Goal: Task Accomplishment & Management: Use online tool/utility

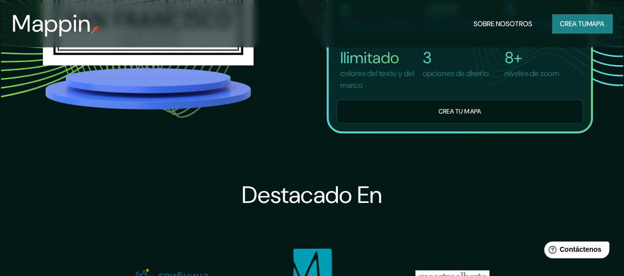
scroll to position [691, 0]
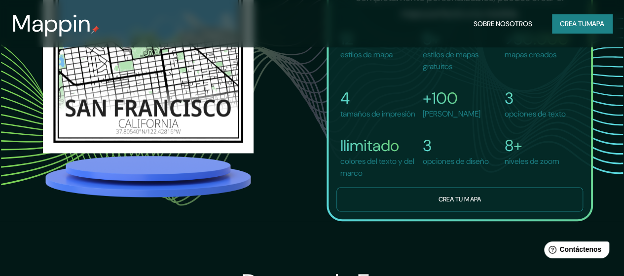
click at [451, 203] on font "Crea tu mapa" at bounding box center [460, 198] width 42 height 8
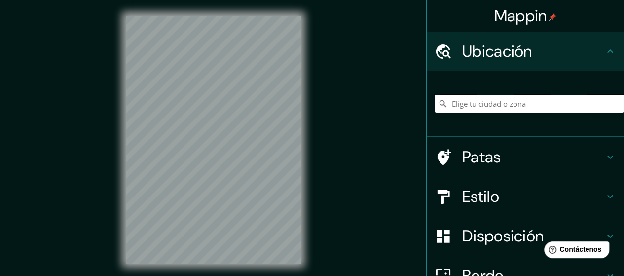
click at [498, 108] on input "Elige tu ciudad o zona" at bounding box center [530, 104] width 190 height 18
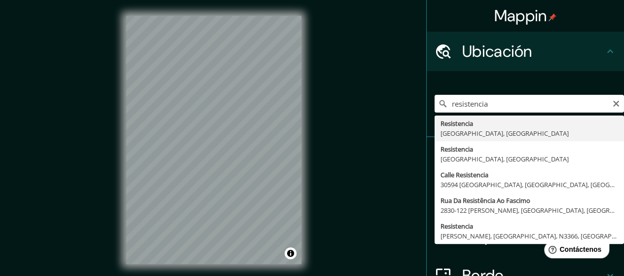
type input "Resistencia, [GEOGRAPHIC_DATA], [GEOGRAPHIC_DATA]"
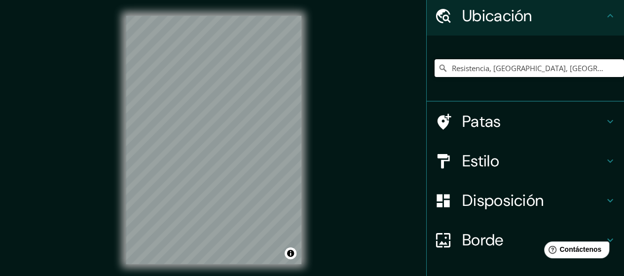
scroll to position [49, 0]
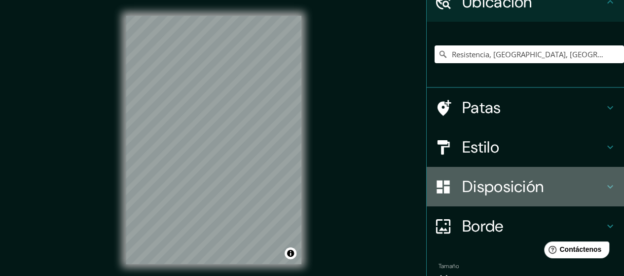
click at [605, 190] on icon at bounding box center [611, 187] width 12 height 12
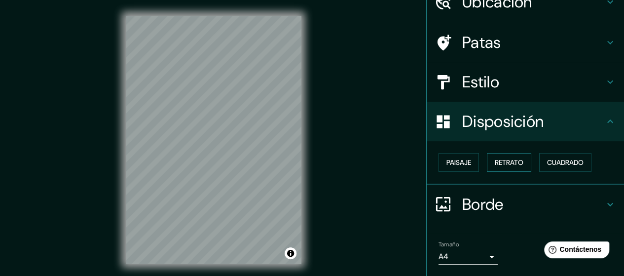
click at [500, 163] on font "Retrato" at bounding box center [509, 162] width 29 height 9
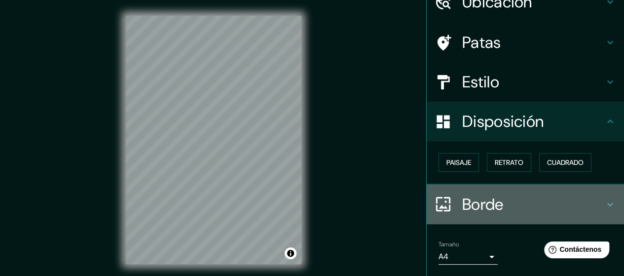
click at [605, 206] on icon at bounding box center [611, 204] width 12 height 12
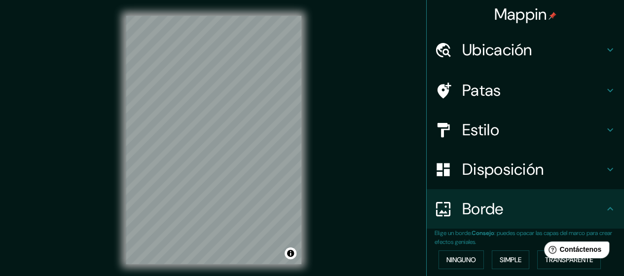
scroll to position [0, 0]
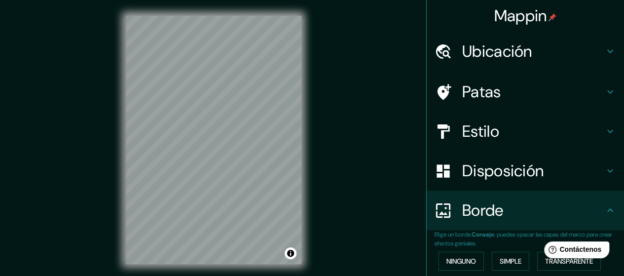
click at [605, 133] on icon at bounding box center [611, 131] width 12 height 12
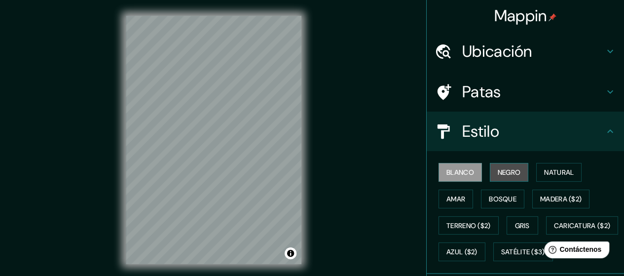
click at [501, 175] on font "Negro" at bounding box center [509, 172] width 23 height 9
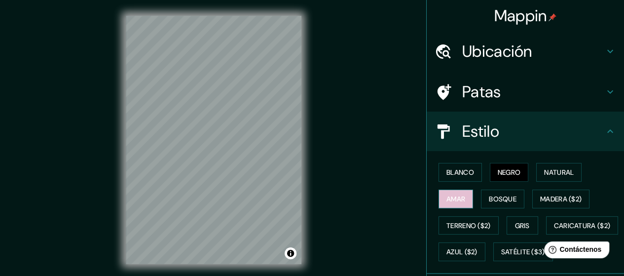
click at [450, 194] on font "Amar" at bounding box center [456, 198] width 19 height 9
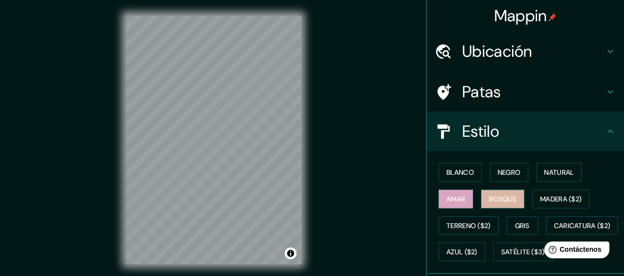
click at [495, 196] on font "Bosque" at bounding box center [503, 198] width 28 height 9
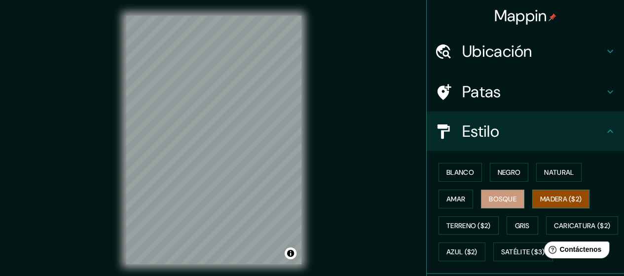
click at [569, 195] on font "Madera ($2)" at bounding box center [560, 198] width 41 height 9
click at [515, 224] on font "Gris" at bounding box center [522, 225] width 15 height 9
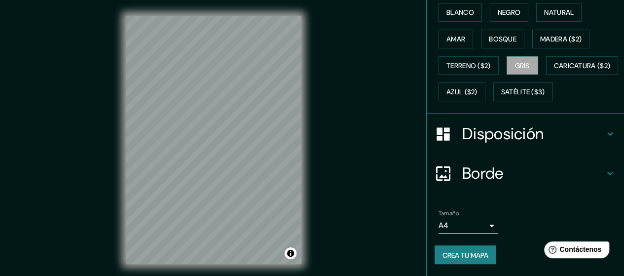
scroll to position [183, 0]
click at [595, 137] on h4 "Disposición" at bounding box center [533, 134] width 142 height 20
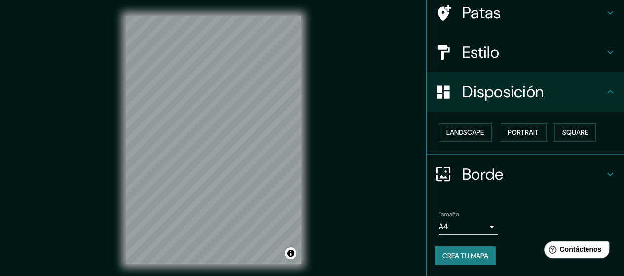
scroll to position [79, 0]
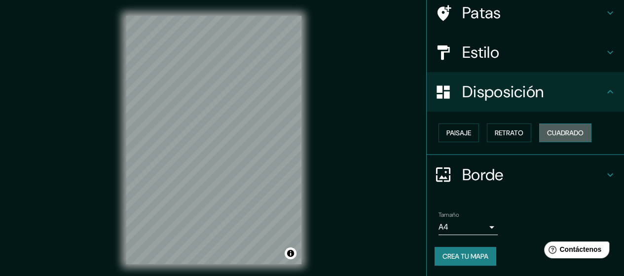
click at [549, 136] on font "Cuadrado" at bounding box center [565, 132] width 37 height 9
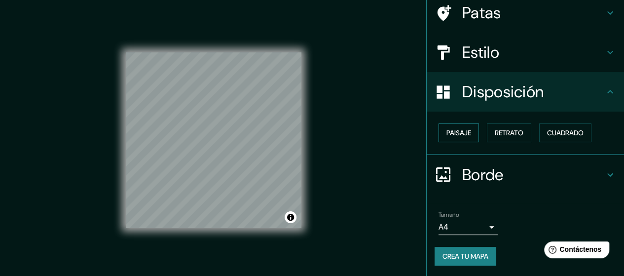
click at [451, 131] on font "Paisaje" at bounding box center [459, 132] width 25 height 9
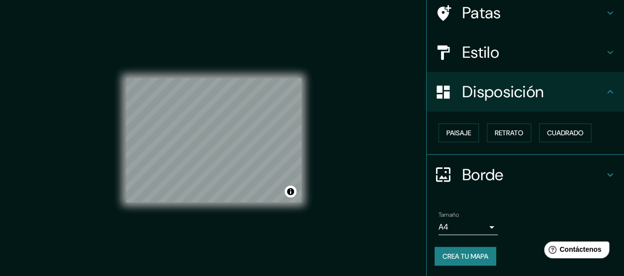
scroll to position [20, 0]
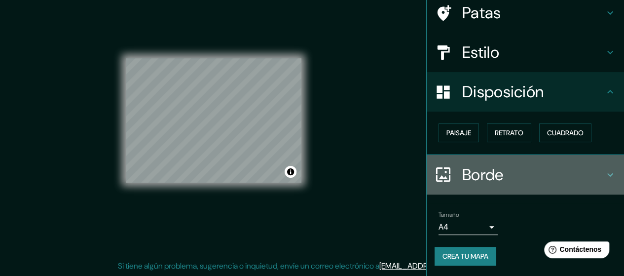
click at [605, 174] on icon at bounding box center [611, 175] width 12 height 12
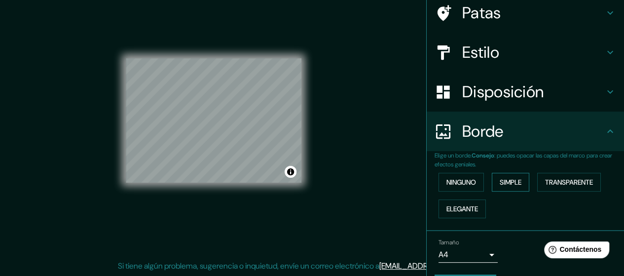
click at [505, 181] on font "Simple" at bounding box center [511, 182] width 22 height 9
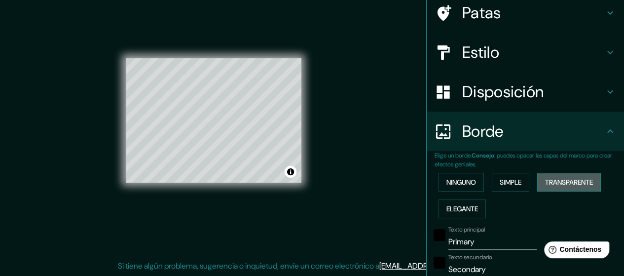
click at [552, 183] on font "Transparente" at bounding box center [569, 182] width 48 height 9
click at [462, 181] on font "Ninguno" at bounding box center [462, 182] width 30 height 9
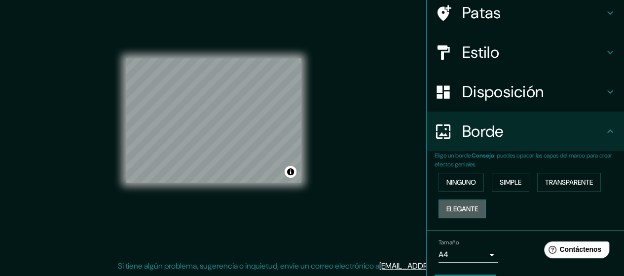
click at [455, 210] on font "Elegante" at bounding box center [463, 208] width 32 height 9
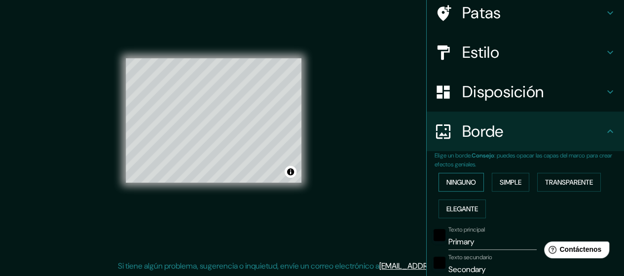
click at [455, 187] on font "Ninguno" at bounding box center [462, 182] width 30 height 13
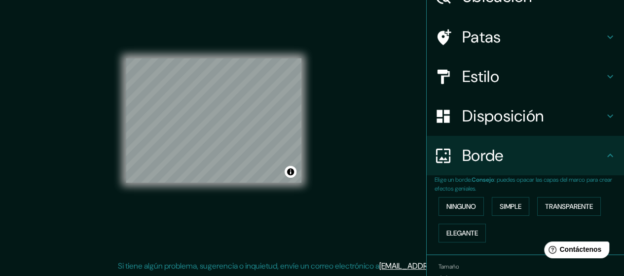
scroll to position [0, 0]
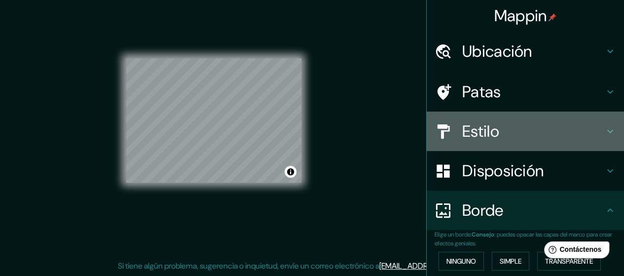
click at [605, 128] on icon at bounding box center [611, 131] width 12 height 12
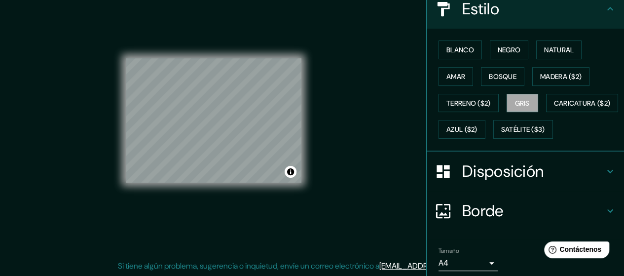
scroll to position [148, 0]
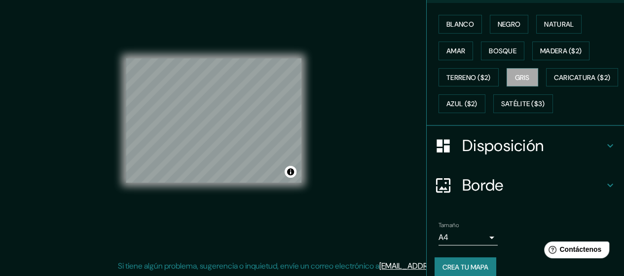
click at [510, 156] on font "Disposición" at bounding box center [502, 145] width 81 height 21
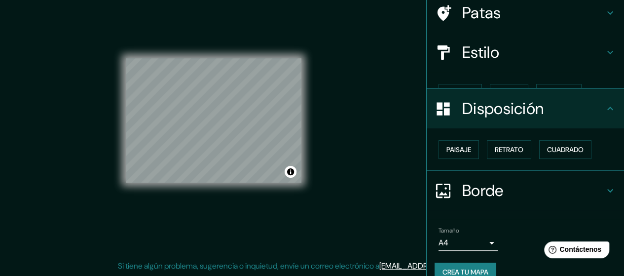
scroll to position [79, 0]
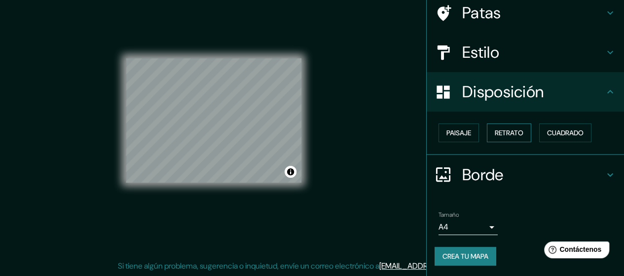
click at [508, 132] on font "Retrato" at bounding box center [509, 132] width 29 height 9
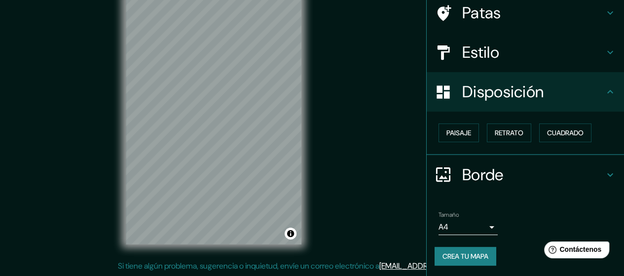
click at [307, 204] on div "© Mapbox © OpenStreetMap Improve this map" at bounding box center [213, 120] width 207 height 280
click at [449, 252] on font "Crea tu mapa" at bounding box center [466, 256] width 46 height 9
click at [453, 135] on font "Paisaje" at bounding box center [459, 132] width 25 height 9
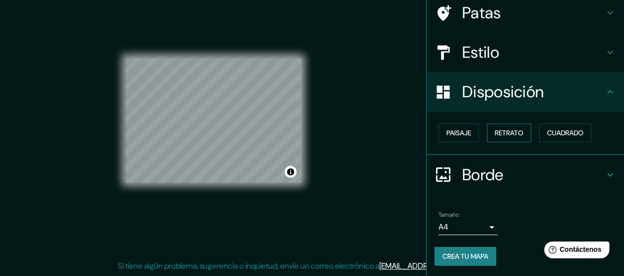
click at [506, 133] on font "Retrato" at bounding box center [509, 132] width 29 height 9
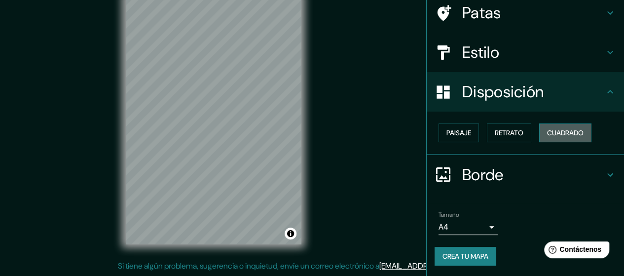
click at [558, 129] on font "Cuadrado" at bounding box center [565, 132] width 37 height 9
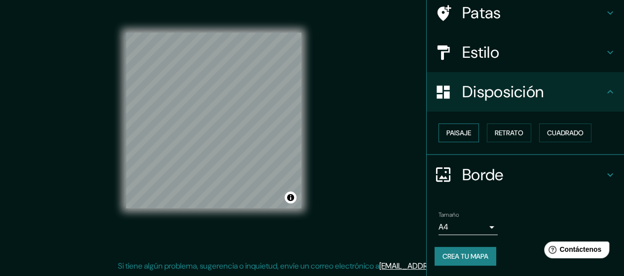
click at [447, 131] on font "Paisaje" at bounding box center [459, 132] width 25 height 9
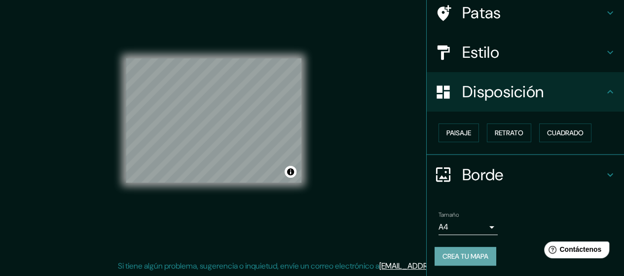
click at [452, 257] on font "Crea tu mapa" at bounding box center [466, 256] width 46 height 9
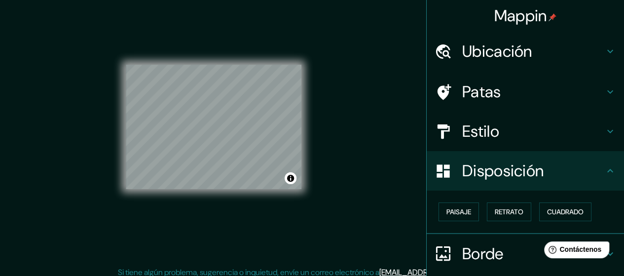
scroll to position [20, 0]
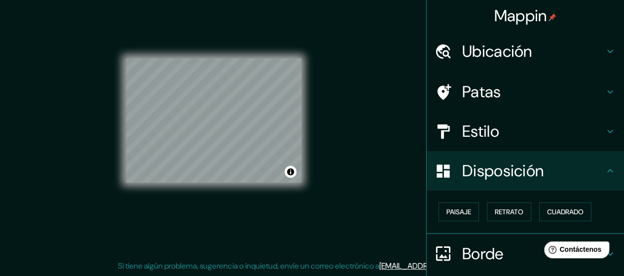
click at [549, 20] on img at bounding box center [553, 17] width 8 height 8
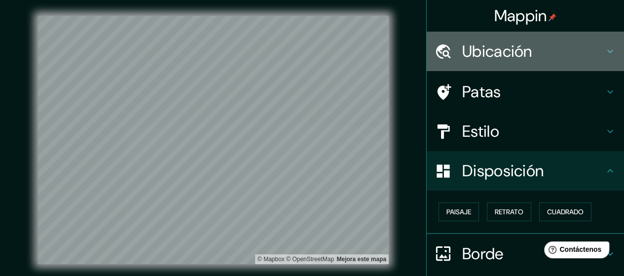
click at [519, 50] on font "Ubicación" at bounding box center [497, 51] width 70 height 21
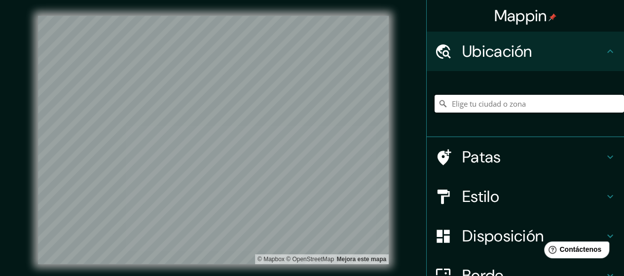
click at [502, 108] on input "Elige tu ciudad o zona" at bounding box center [530, 104] width 190 height 18
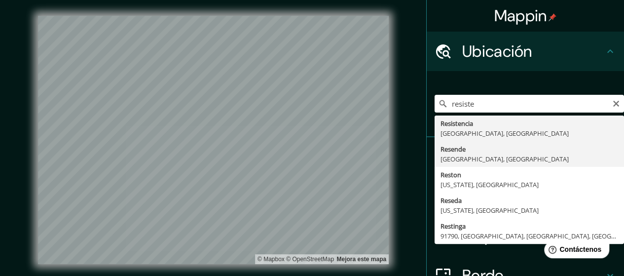
type input "Resende, [GEOGRAPHIC_DATA], [GEOGRAPHIC_DATA]"
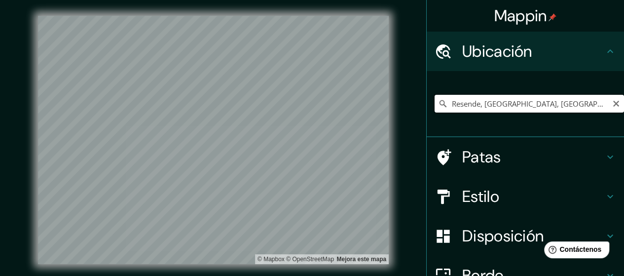
click at [536, 102] on input "Resende, [GEOGRAPHIC_DATA], [GEOGRAPHIC_DATA]" at bounding box center [530, 104] width 190 height 18
click at [612, 101] on icon "Claro" at bounding box center [616, 104] width 8 height 8
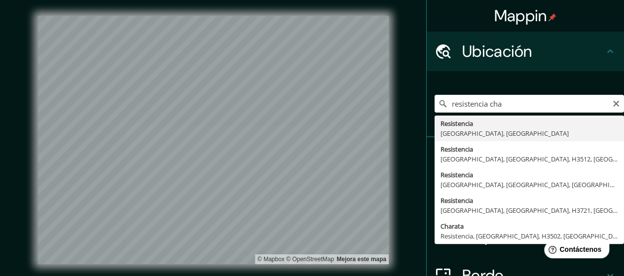
type input "Resistencia, [GEOGRAPHIC_DATA], [GEOGRAPHIC_DATA]"
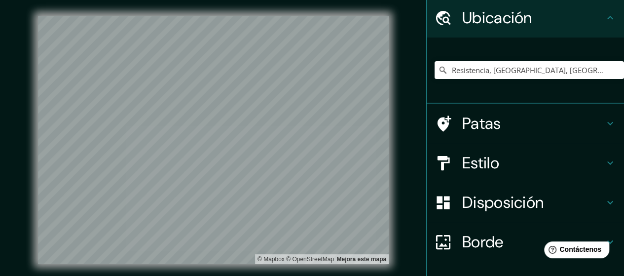
scroll to position [49, 0]
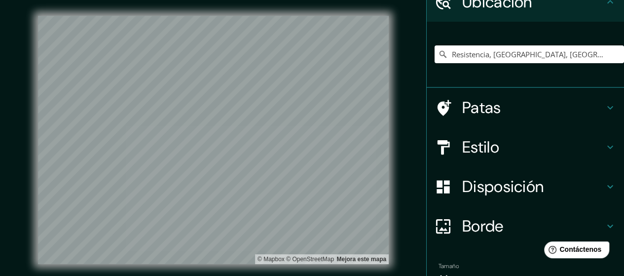
click at [600, 139] on div "Estilo" at bounding box center [525, 146] width 197 height 39
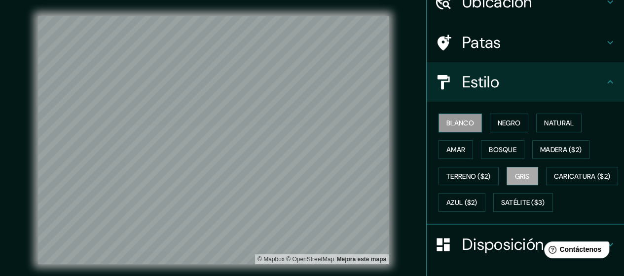
click at [449, 124] on font "Blanco" at bounding box center [461, 122] width 28 height 9
click at [498, 124] on font "Negro" at bounding box center [509, 122] width 23 height 9
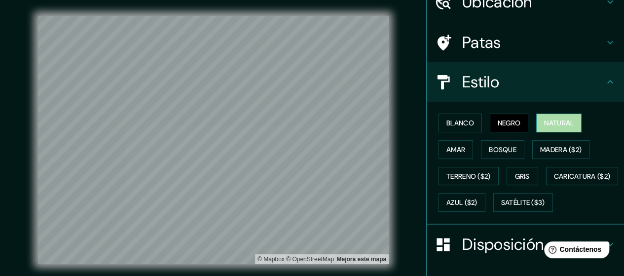
click at [546, 129] on button "Natural" at bounding box center [558, 123] width 45 height 19
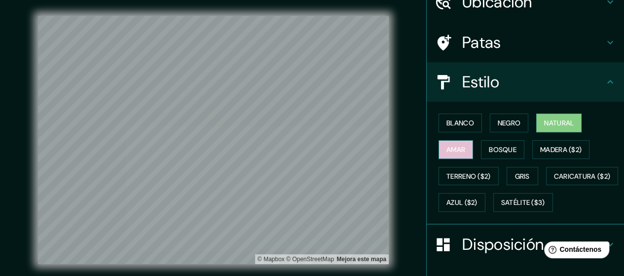
click at [447, 151] on font "Amar" at bounding box center [456, 149] width 19 height 9
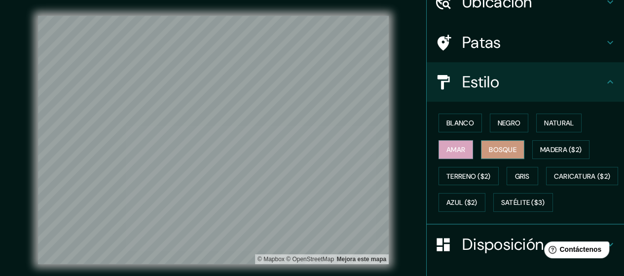
click at [489, 153] on font "Bosque" at bounding box center [503, 149] width 28 height 9
click at [515, 174] on font "Gris" at bounding box center [522, 176] width 15 height 9
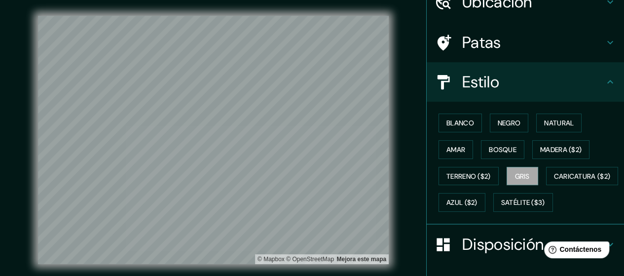
scroll to position [148, 0]
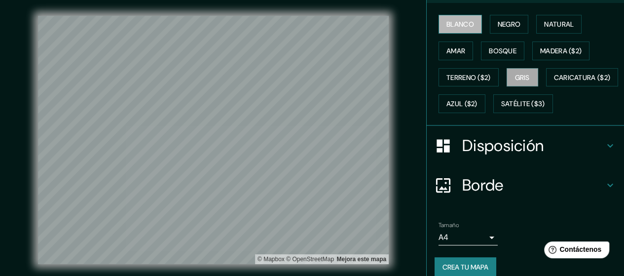
click at [447, 22] on font "Blanco" at bounding box center [461, 24] width 28 height 9
click at [490, 23] on button "Negro" at bounding box center [509, 24] width 39 height 19
click at [524, 78] on font "Gris" at bounding box center [522, 77] width 15 height 9
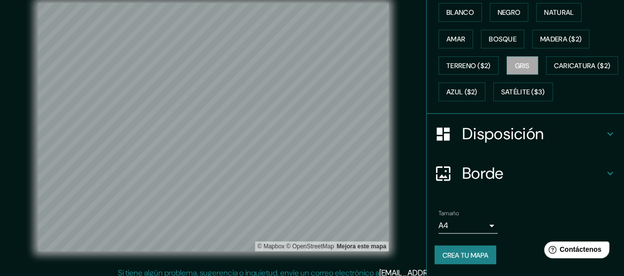
scroll to position [20, 0]
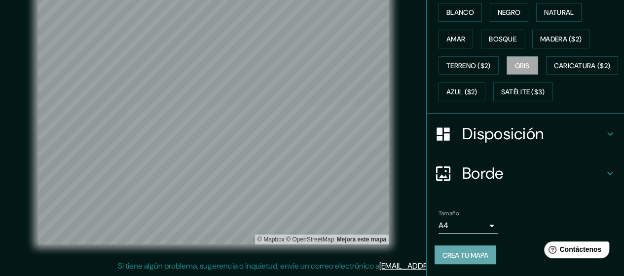
click at [459, 256] on font "Crea tu mapa" at bounding box center [466, 254] width 46 height 9
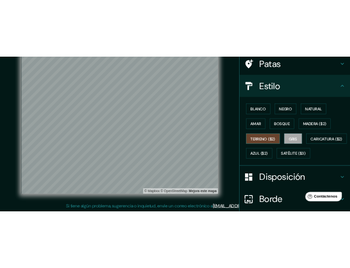
scroll to position [99, 0]
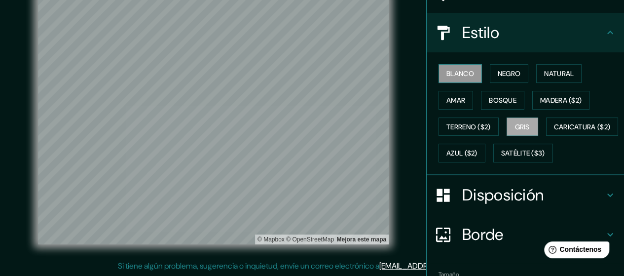
click at [470, 69] on button "Blanco" at bounding box center [460, 73] width 43 height 19
click at [499, 71] on font "Negro" at bounding box center [509, 73] width 23 height 9
click at [455, 72] on font "Blanco" at bounding box center [461, 73] width 28 height 9
click at [507, 73] on font "Negro" at bounding box center [509, 73] width 23 height 9
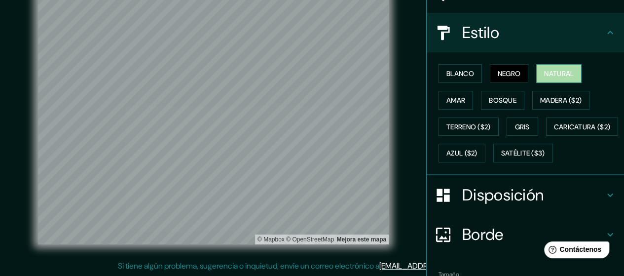
click at [552, 71] on font "Natural" at bounding box center [559, 73] width 30 height 9
click at [498, 74] on font "Negro" at bounding box center [509, 73] width 23 height 9
click at [447, 96] on font "Amar" at bounding box center [456, 100] width 19 height 9
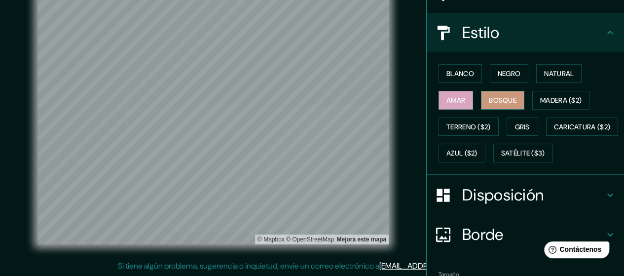
click at [489, 103] on font "Bosque" at bounding box center [503, 100] width 28 height 9
click at [515, 122] on font "Gris" at bounding box center [522, 126] width 15 height 9
click at [489, 98] on font "Bosque" at bounding box center [503, 100] width 28 height 9
click at [451, 94] on font "Amar" at bounding box center [456, 100] width 19 height 13
click at [489, 97] on font "Bosque" at bounding box center [503, 100] width 28 height 9
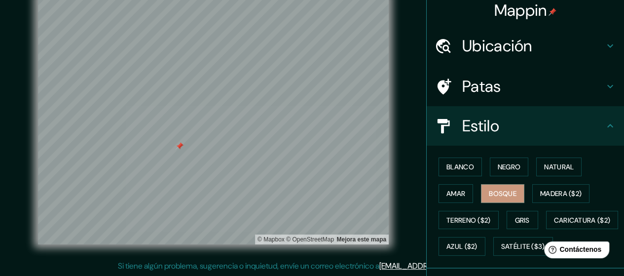
scroll to position [0, 0]
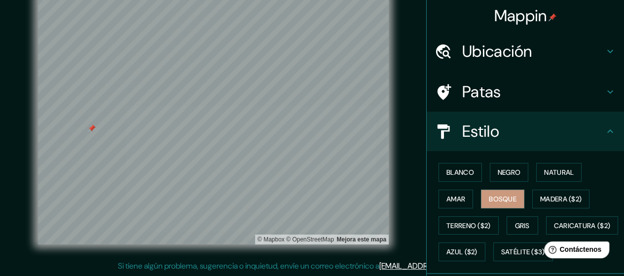
click at [605, 94] on icon at bounding box center [611, 92] width 12 height 12
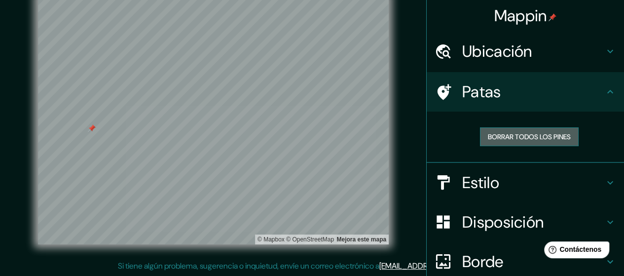
click at [488, 136] on font "Borrar todos los pines" at bounding box center [529, 136] width 83 height 9
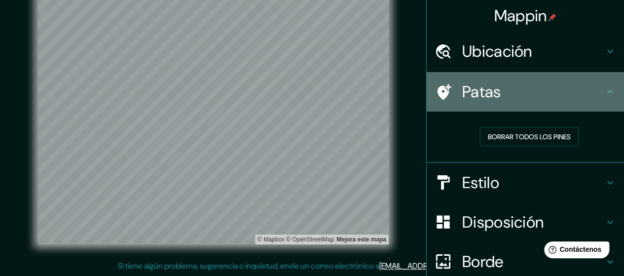
click at [438, 93] on icon at bounding box center [445, 92] width 14 height 16
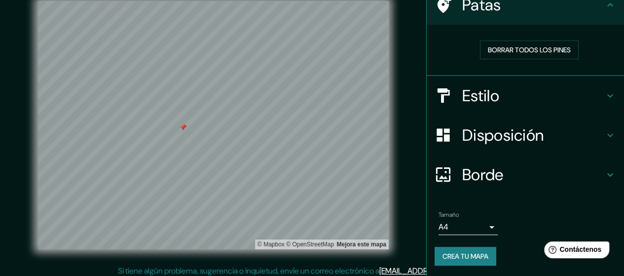
scroll to position [14, 0]
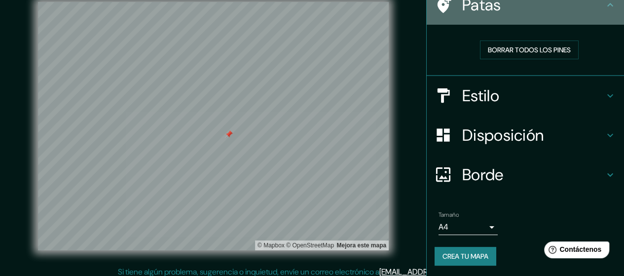
click at [444, 6] on div at bounding box center [449, 5] width 28 height 17
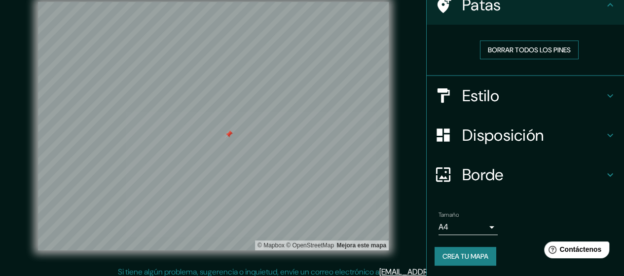
click at [515, 52] on font "Borrar todos los pines" at bounding box center [529, 49] width 83 height 9
